Goal: Task Accomplishment & Management: Manage account settings

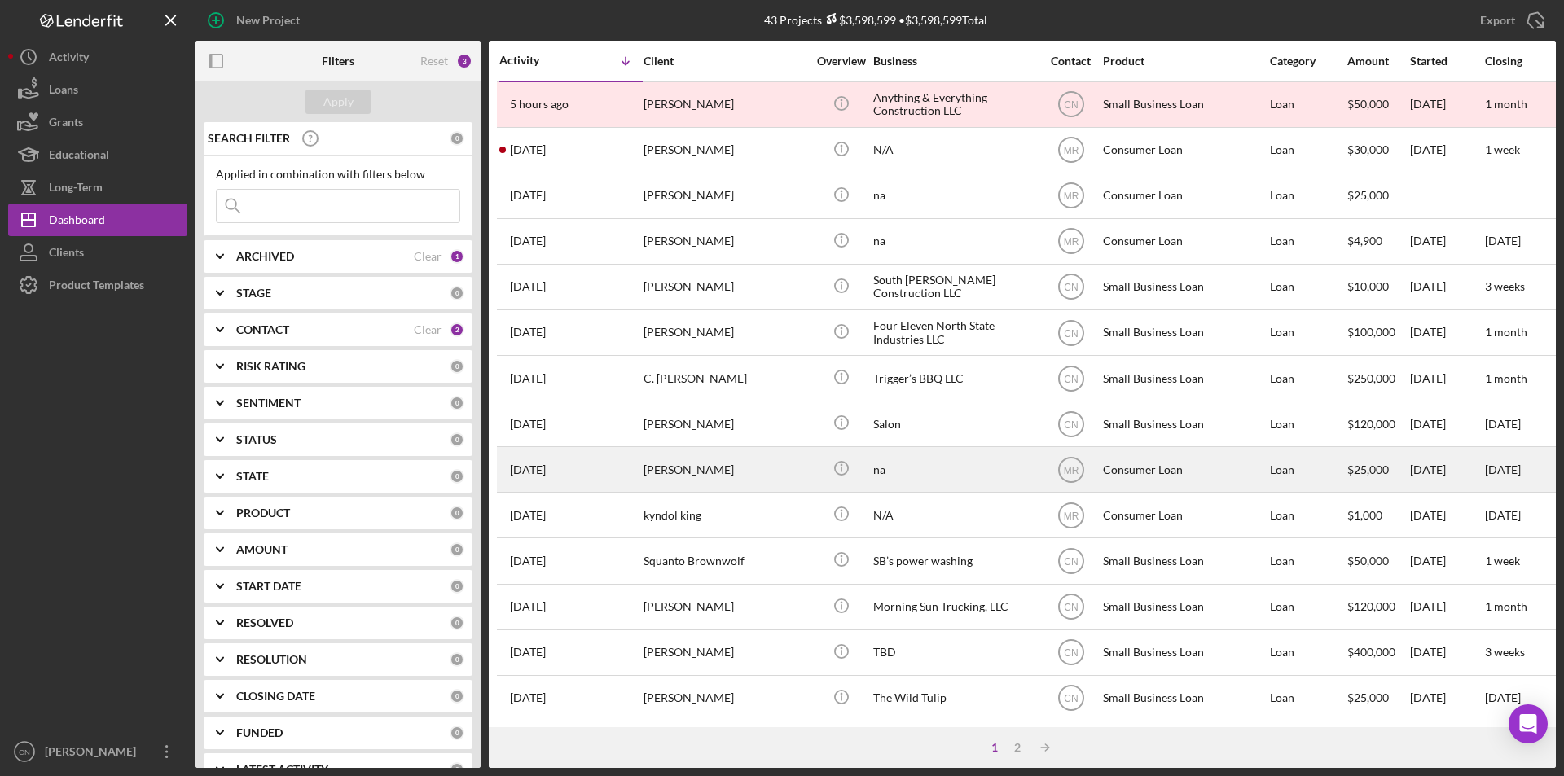
click at [668, 460] on div "[PERSON_NAME]" at bounding box center [725, 469] width 163 height 43
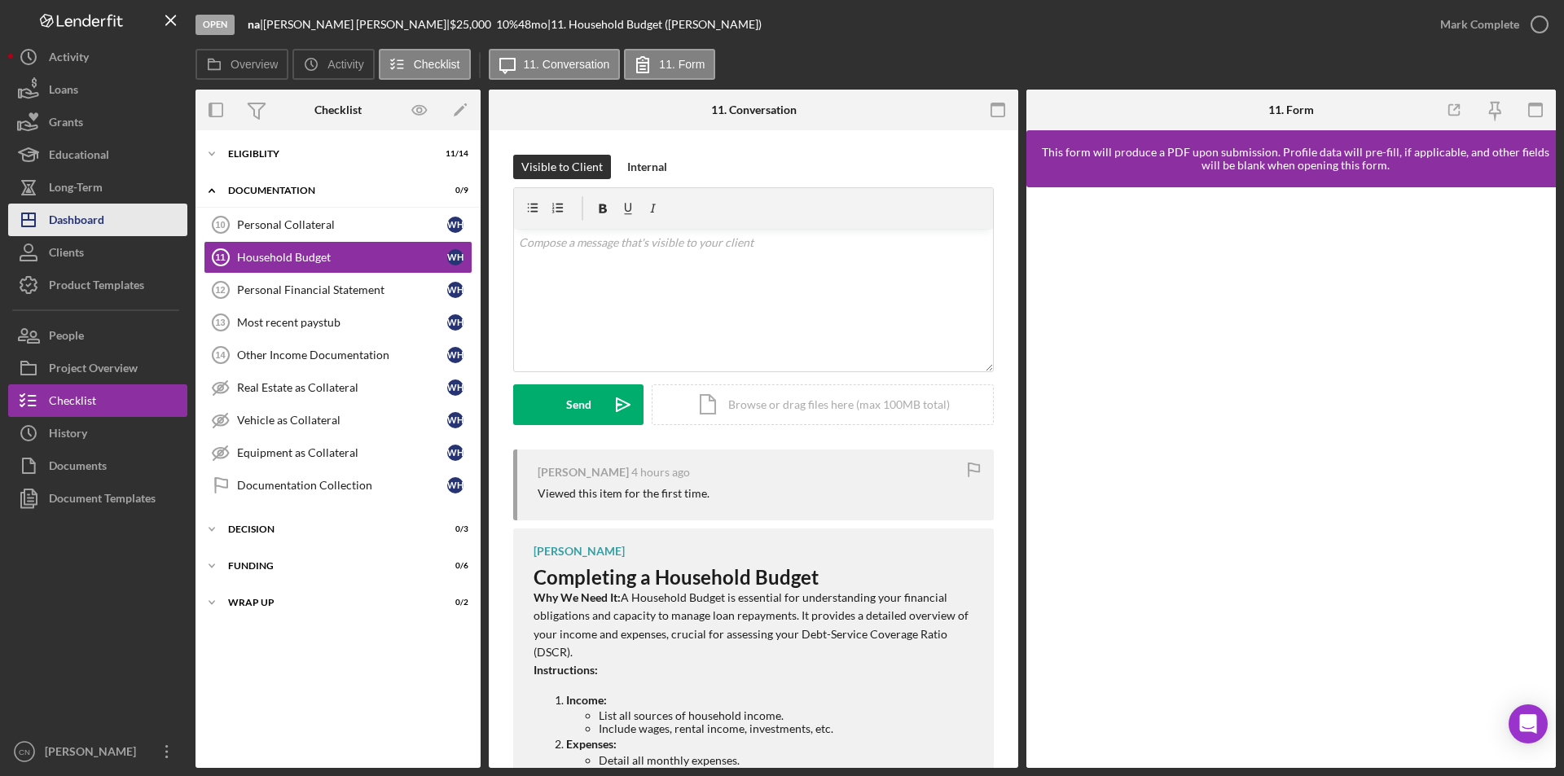
click at [81, 209] on div "Dashboard" at bounding box center [76, 222] width 55 height 37
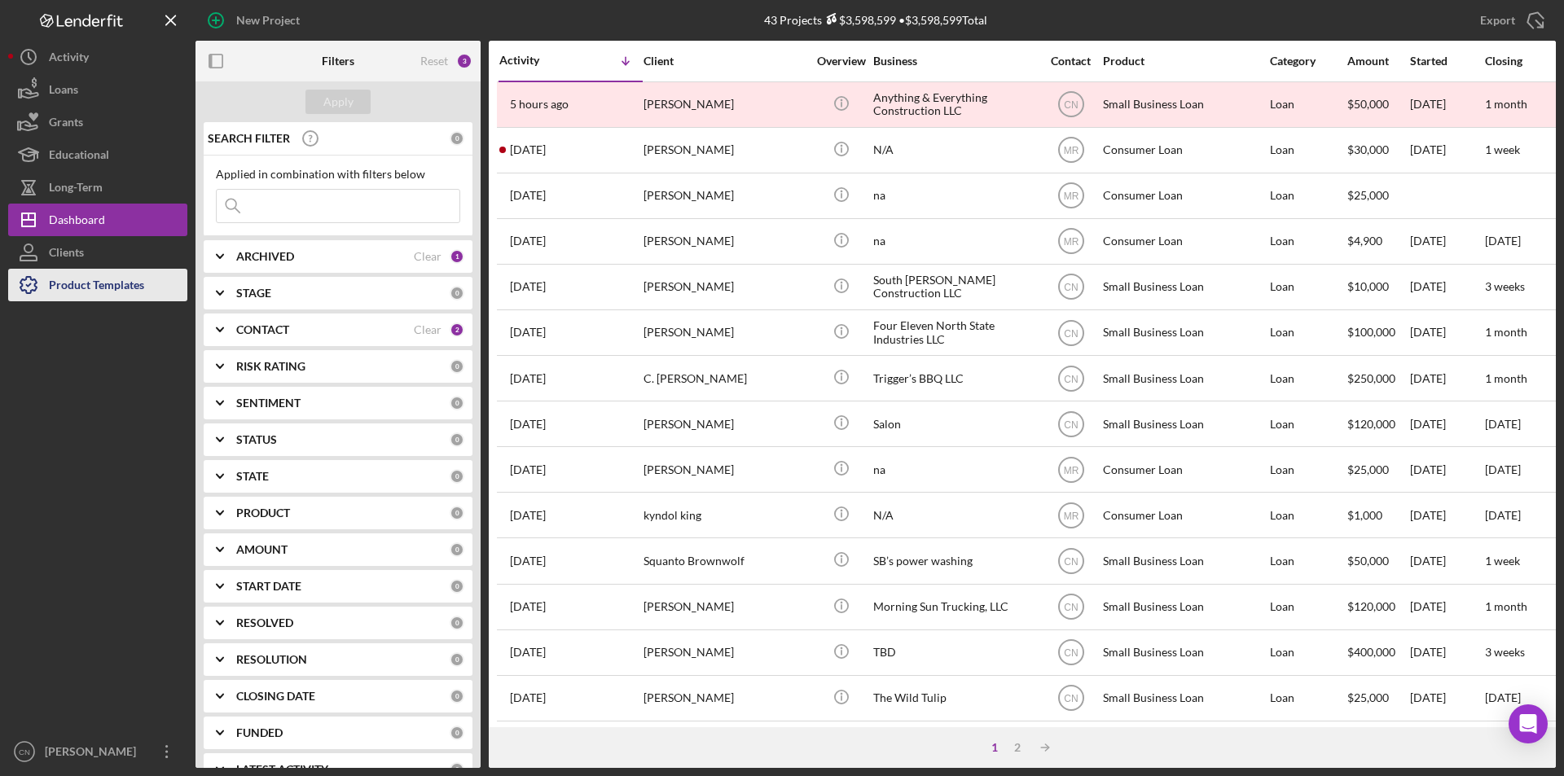
click at [117, 281] on div "Product Templates" at bounding box center [96, 287] width 95 height 37
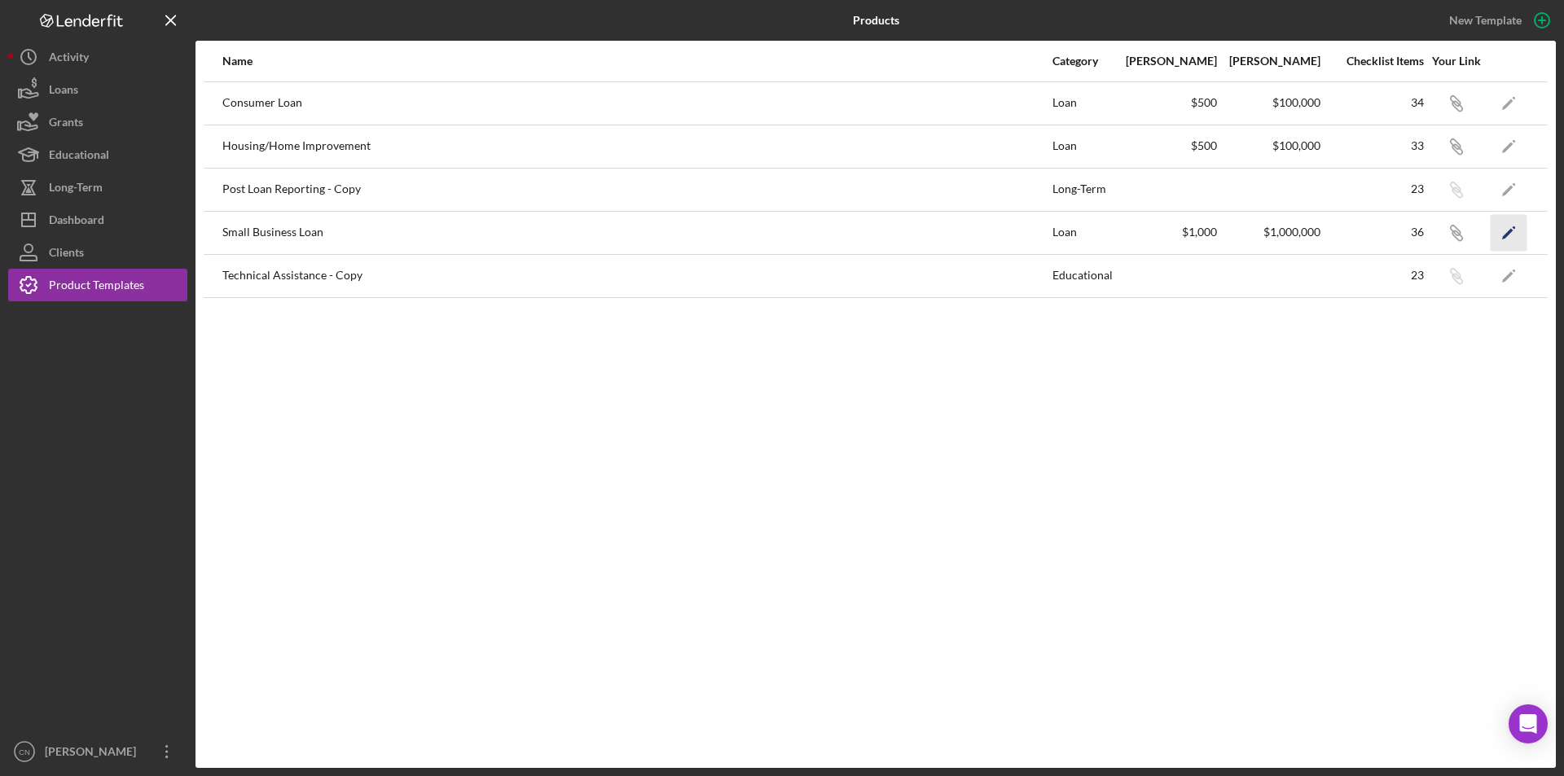
click at [1514, 229] on icon "Icon/Edit" at bounding box center [1509, 232] width 37 height 37
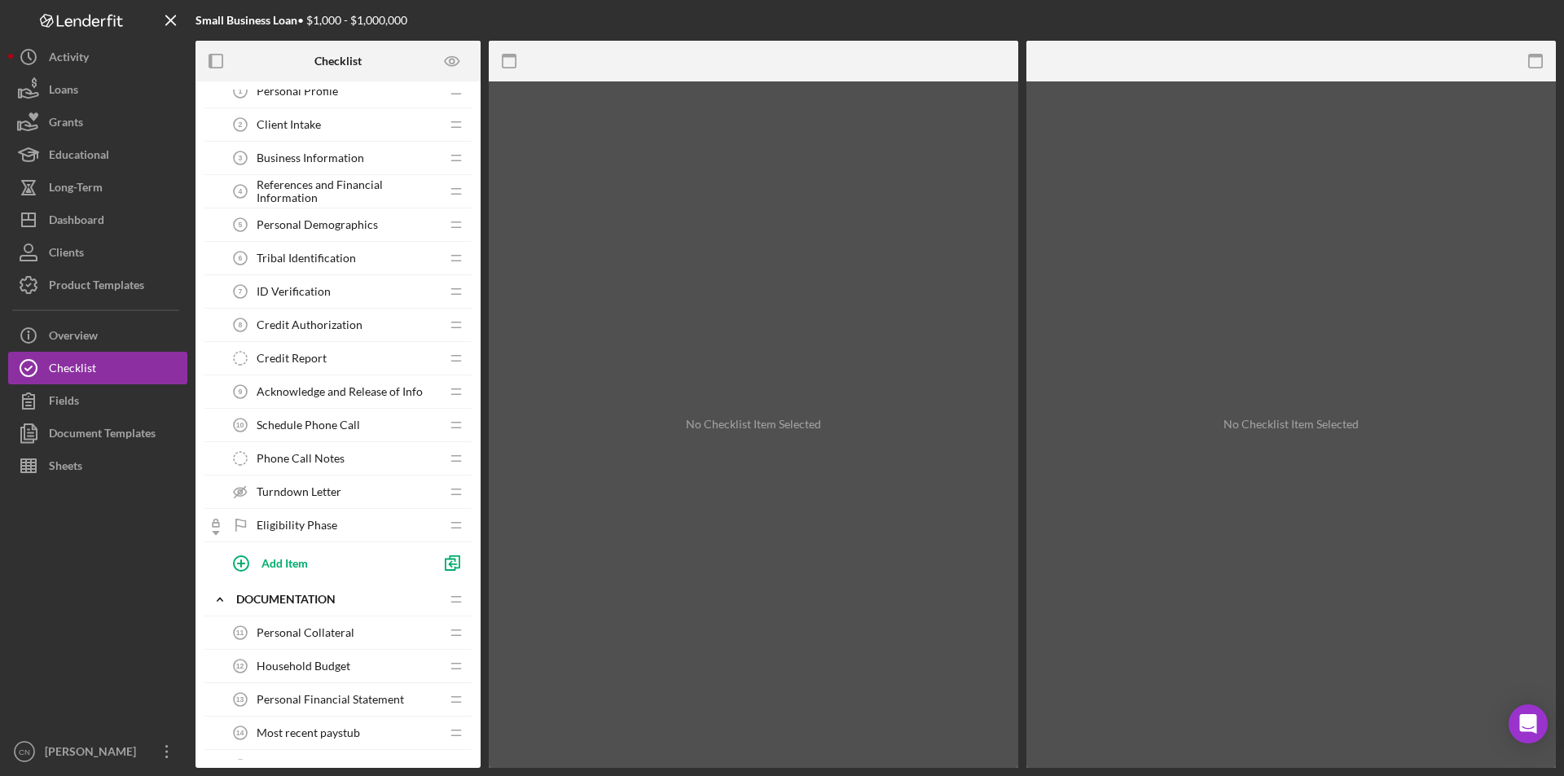
scroll to position [407, 0]
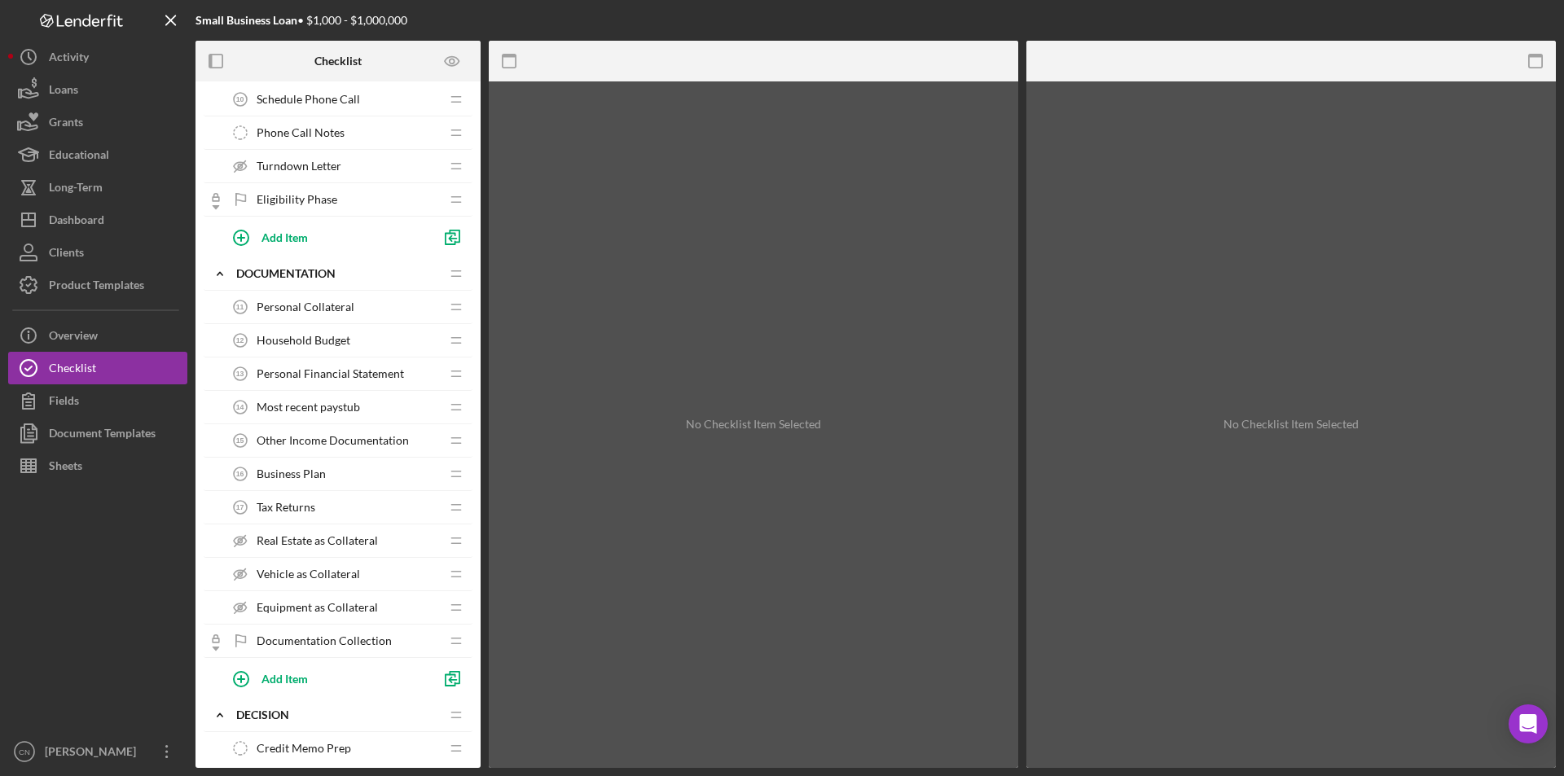
click at [318, 481] on div "Business Plan 16 Business Plan" at bounding box center [332, 474] width 216 height 33
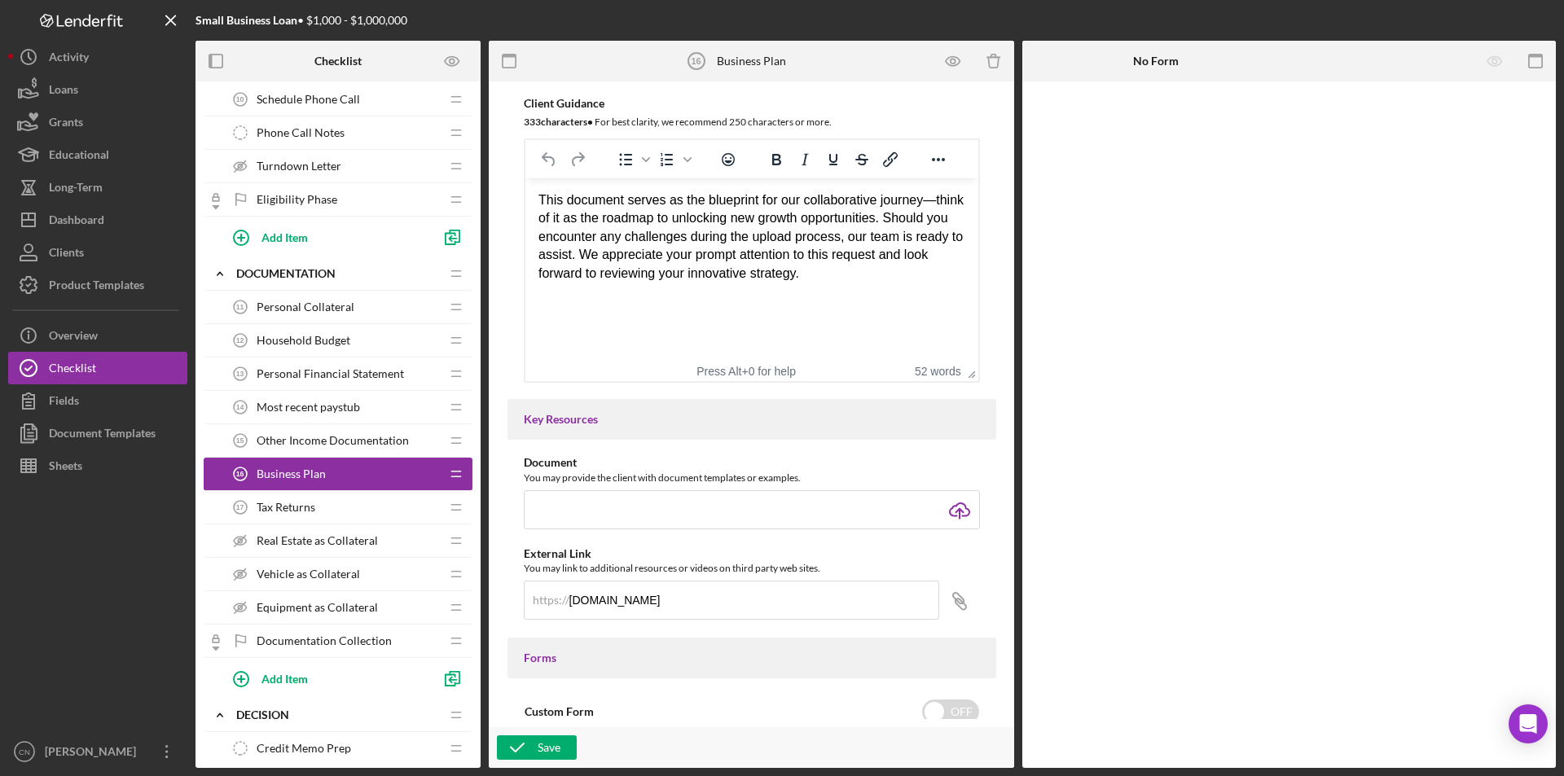
scroll to position [326, 0]
click at [68, 209] on div "Dashboard" at bounding box center [76, 222] width 55 height 37
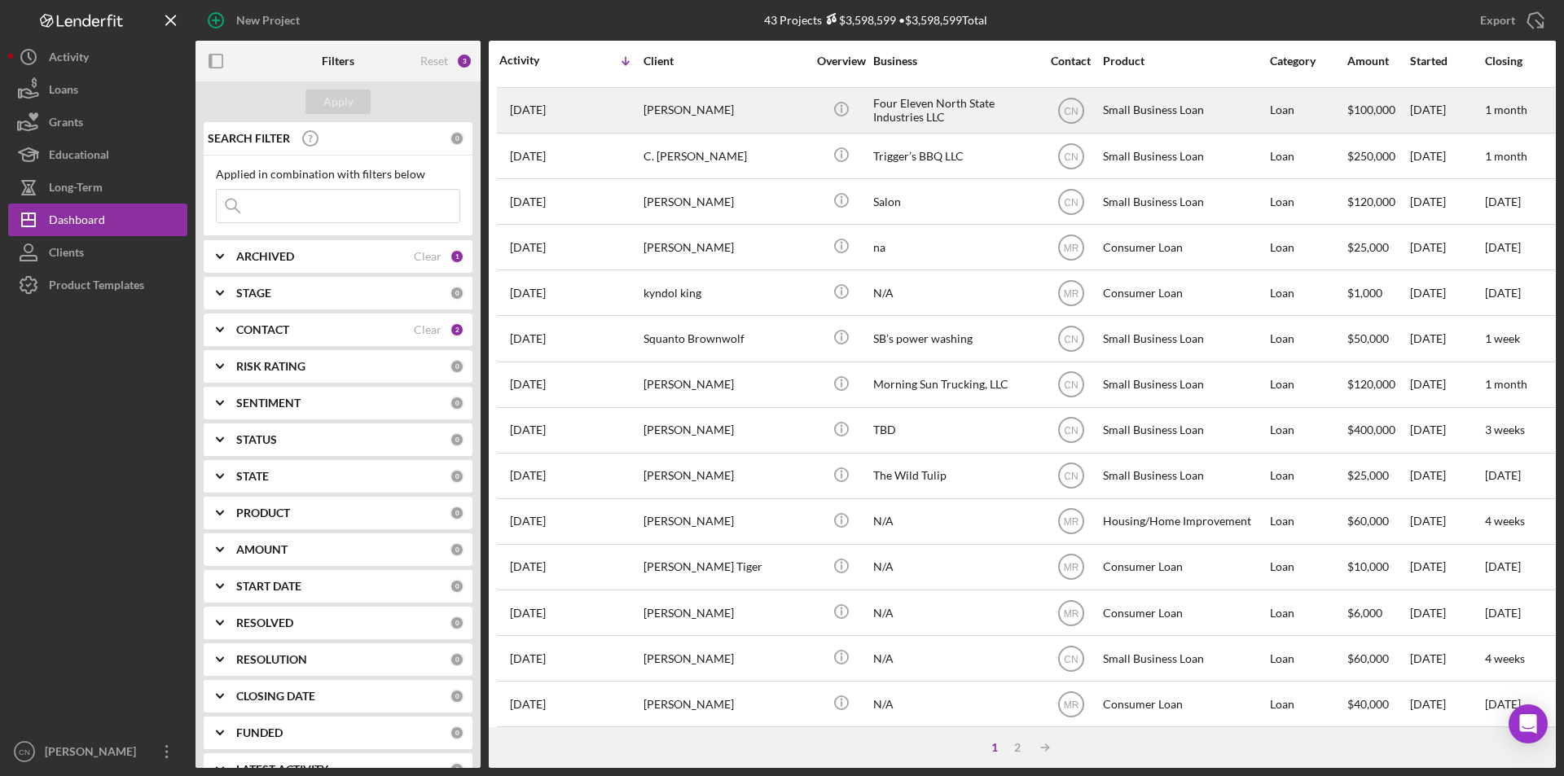
scroll to position [163, 0]
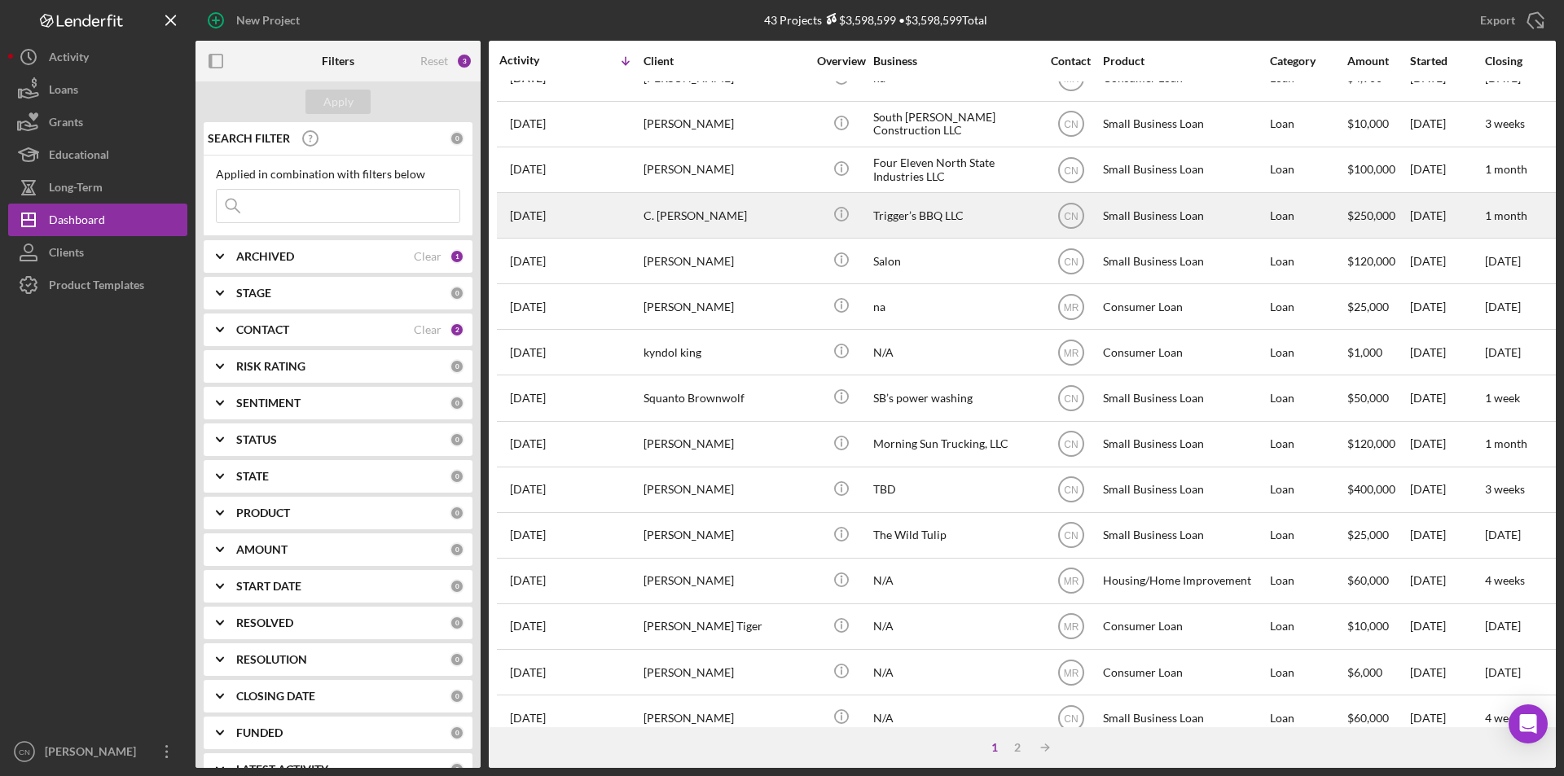
click at [681, 212] on div "C. [PERSON_NAME]" at bounding box center [725, 215] width 163 height 43
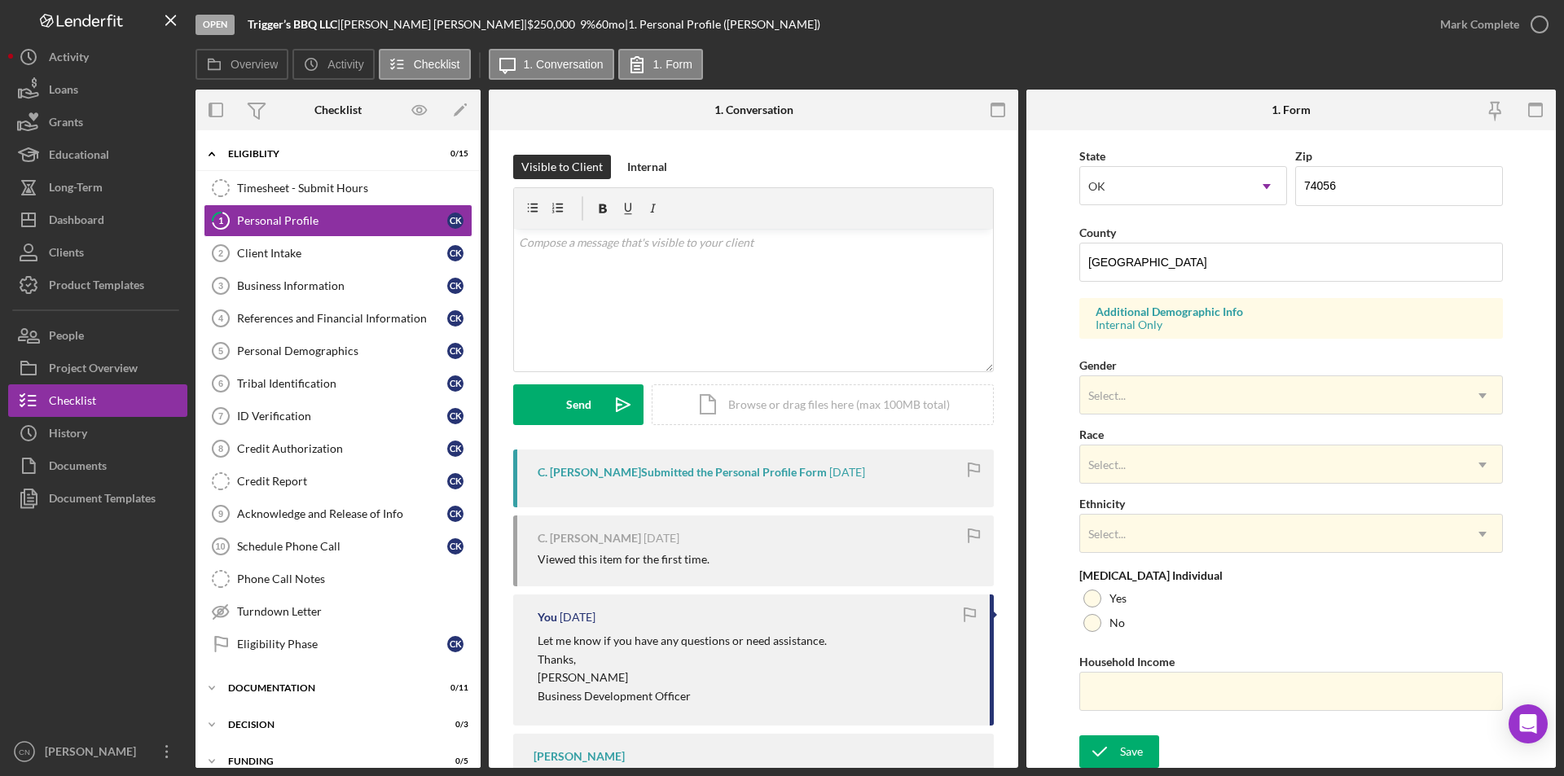
scroll to position [450, 0]
click at [279, 256] on div "Client Intake" at bounding box center [342, 253] width 210 height 13
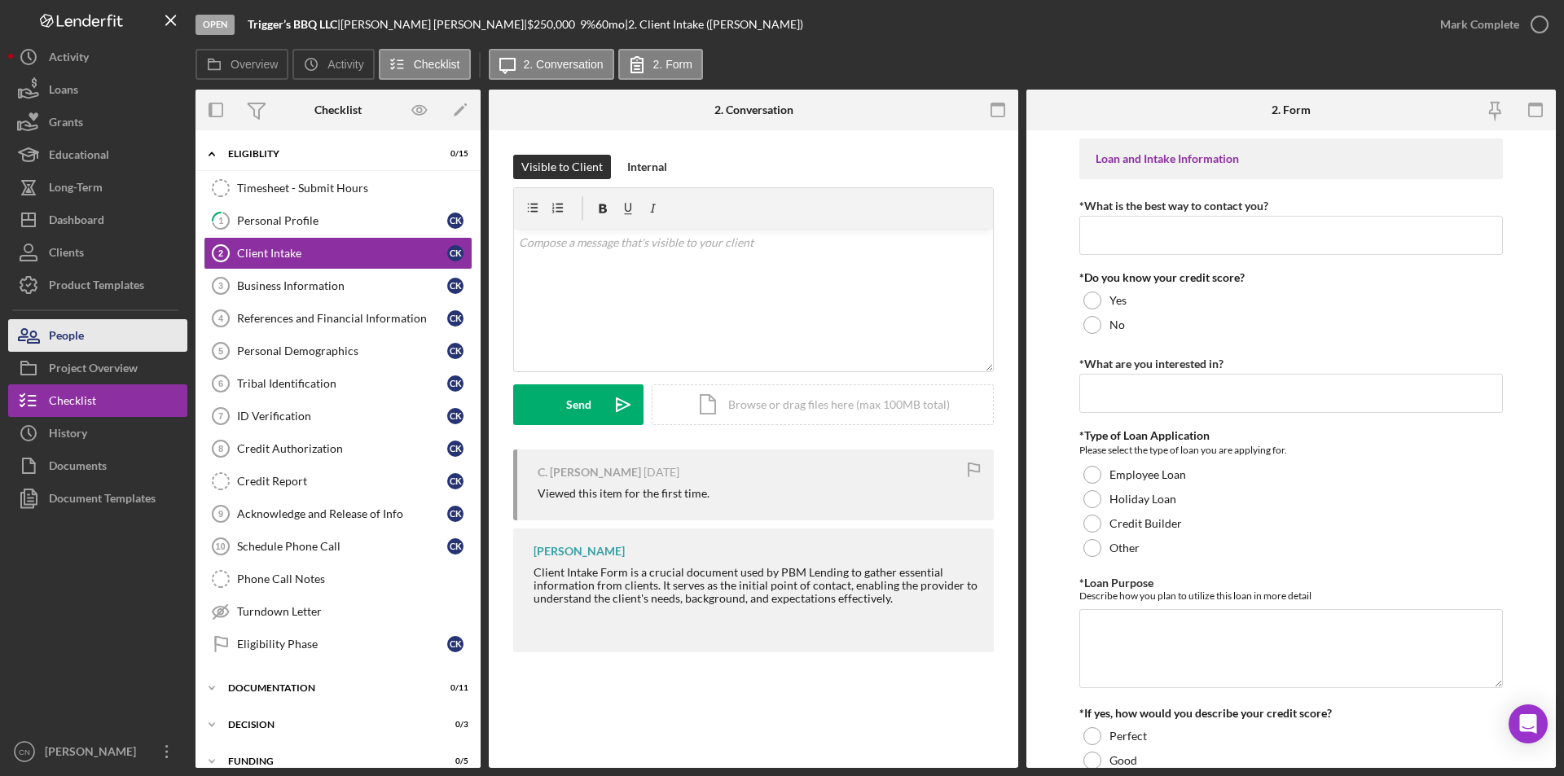
click at [87, 341] on button "People" at bounding box center [97, 335] width 179 height 33
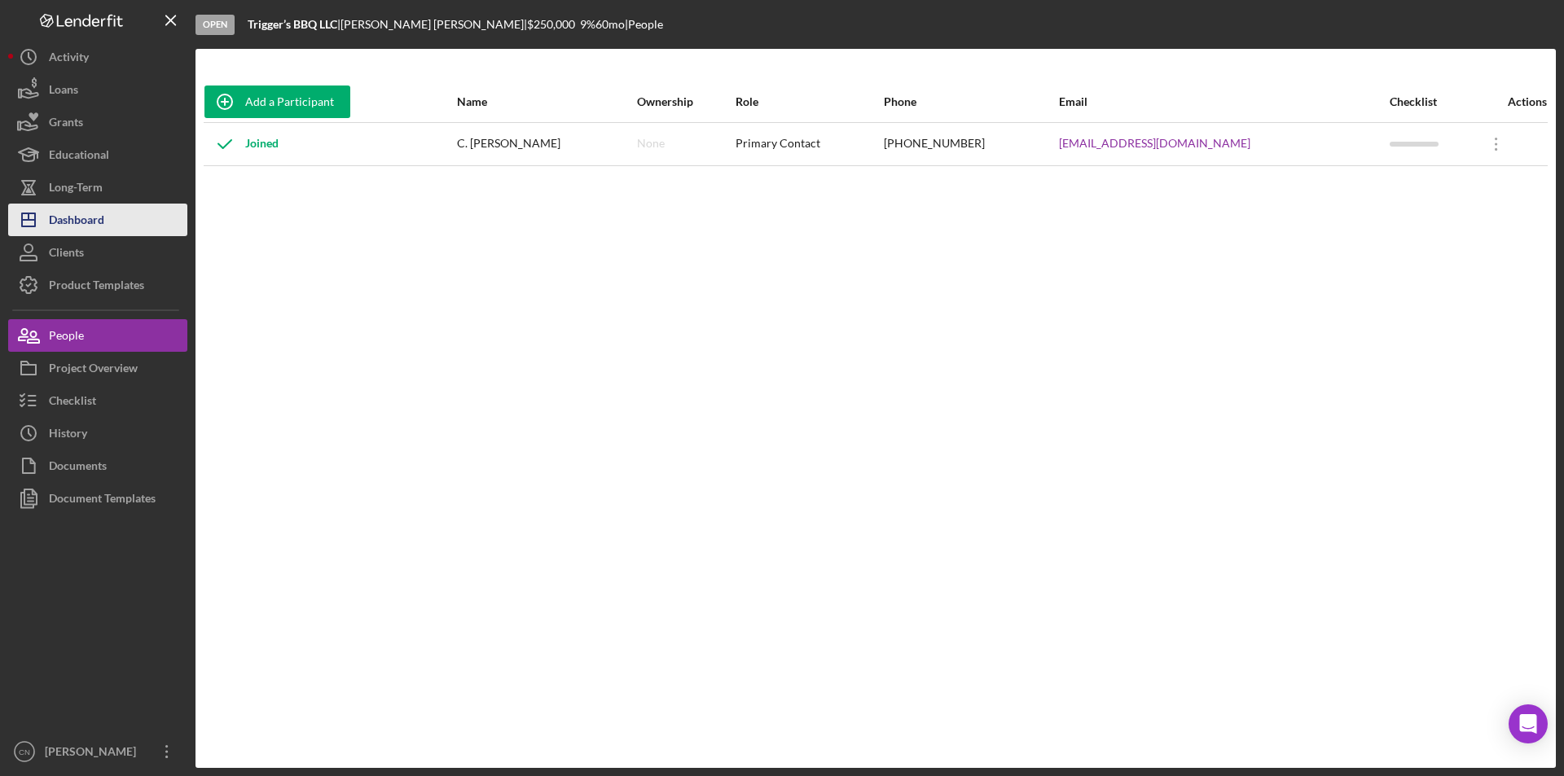
click at [82, 222] on div "Dashboard" at bounding box center [76, 222] width 55 height 37
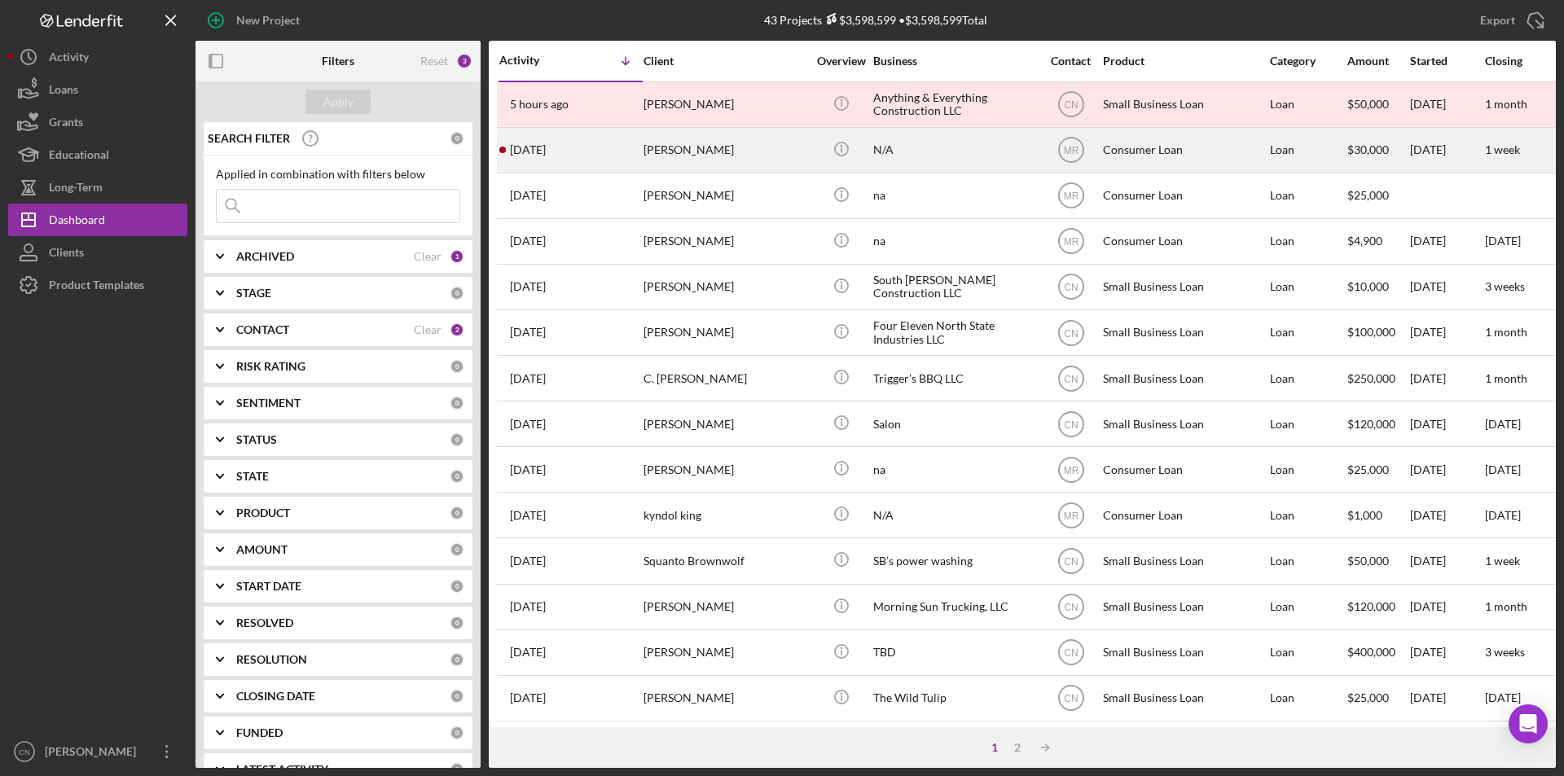
click at [709, 156] on div "[PERSON_NAME]" at bounding box center [725, 150] width 163 height 43
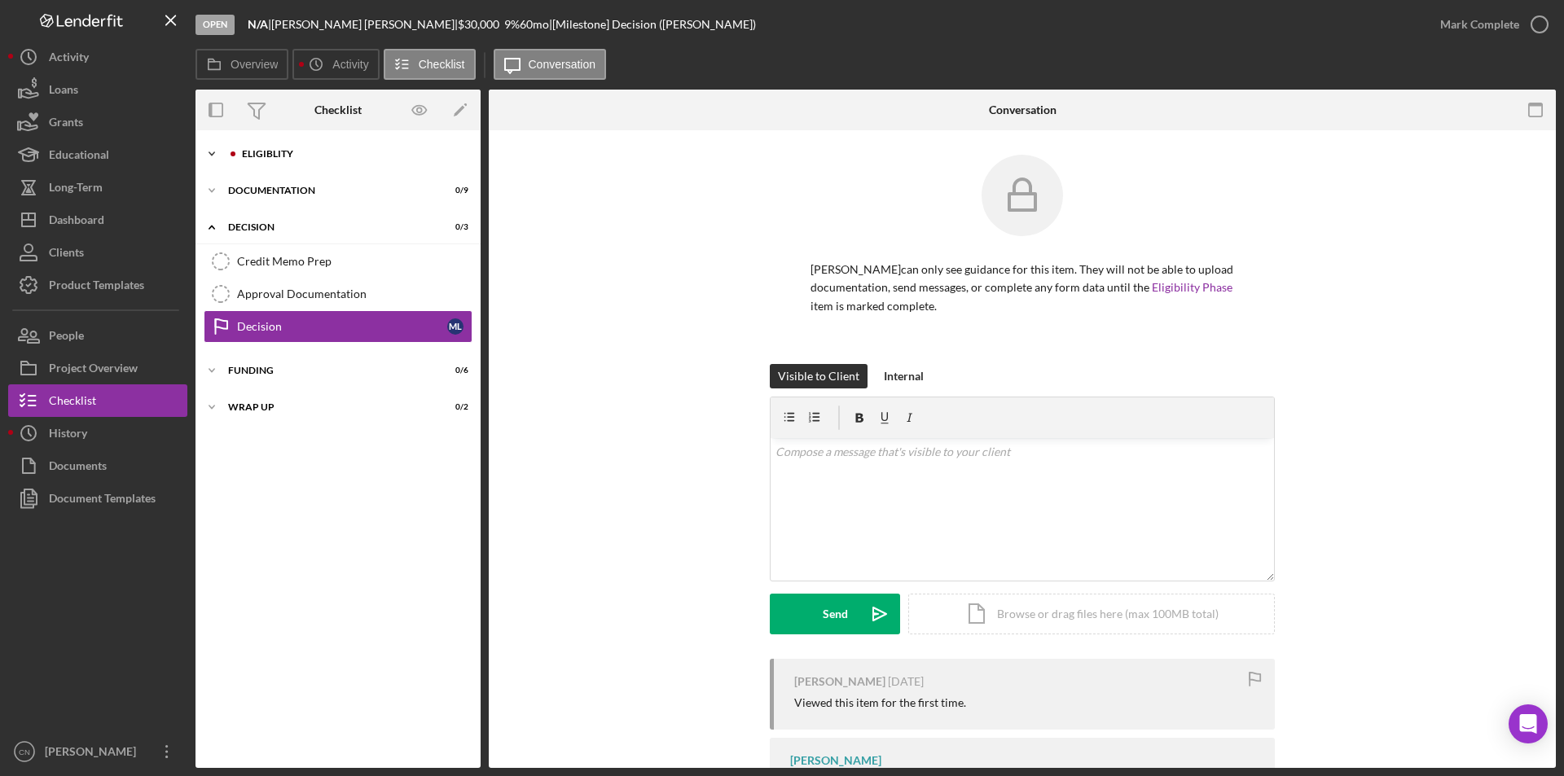
click at [294, 158] on div "Eligiblity" at bounding box center [351, 154] width 218 height 10
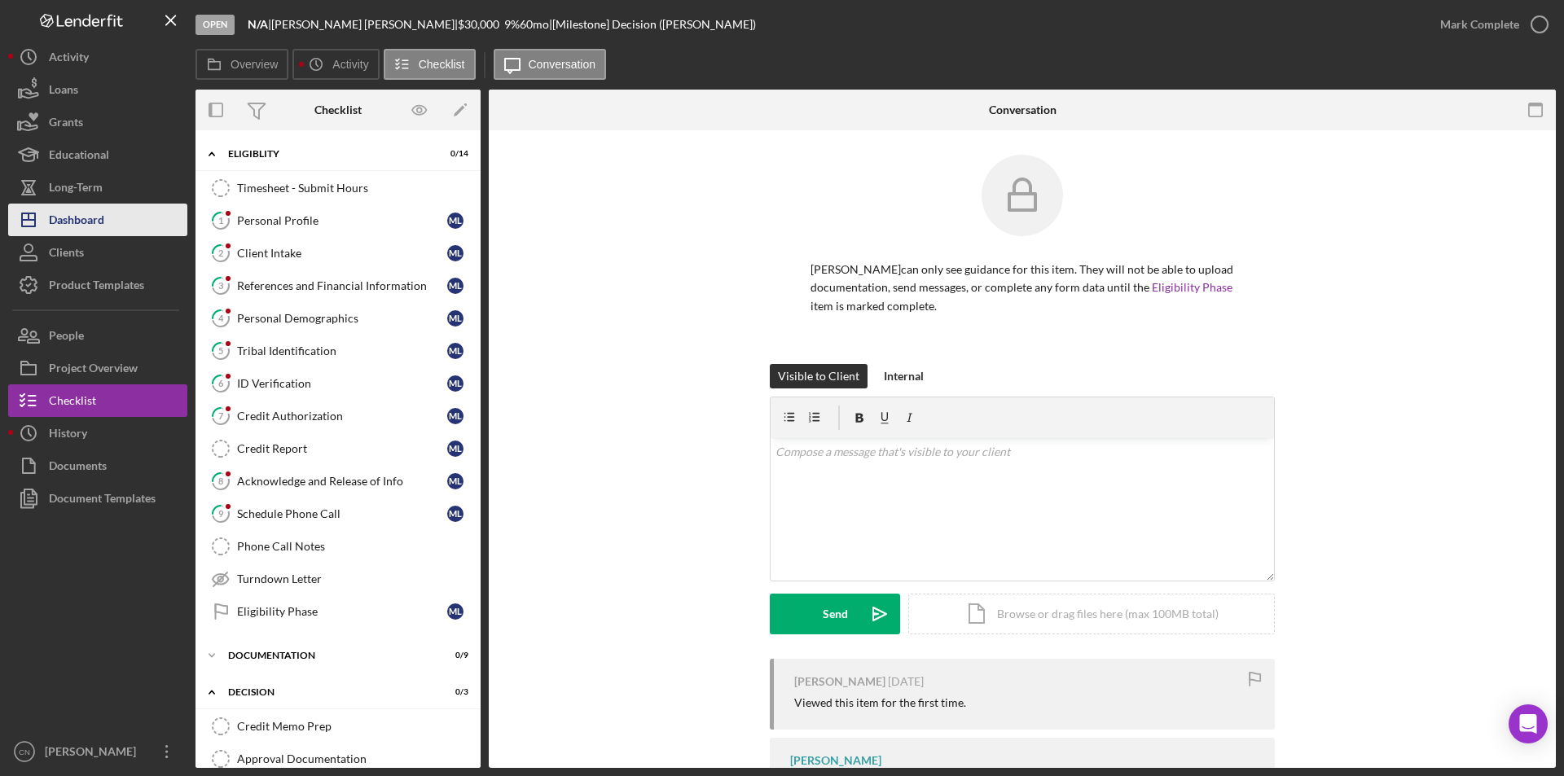
click at [89, 219] on div "Dashboard" at bounding box center [76, 222] width 55 height 37
